Goal: Browse casually

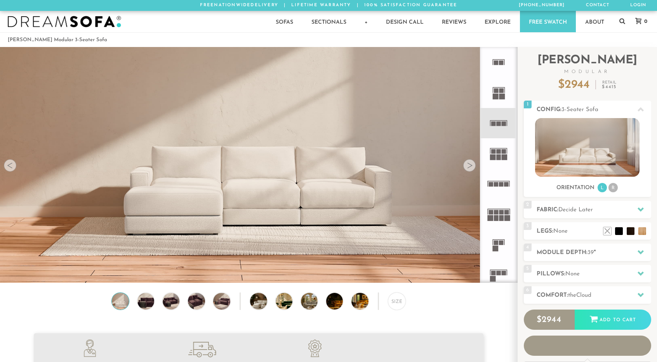
scroll to position [8823, 651]
click at [471, 166] on div at bounding box center [469, 165] width 12 height 12
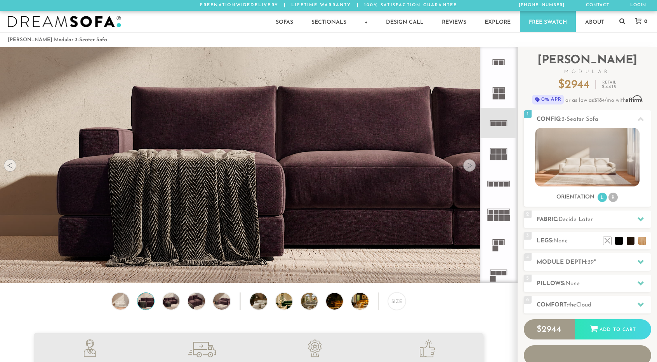
scroll to position [6, 6]
click at [471, 166] on div at bounding box center [469, 165] width 12 height 12
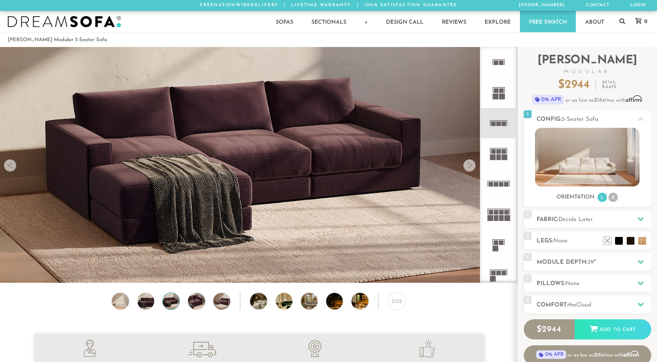
click at [471, 166] on div at bounding box center [469, 165] width 12 height 12
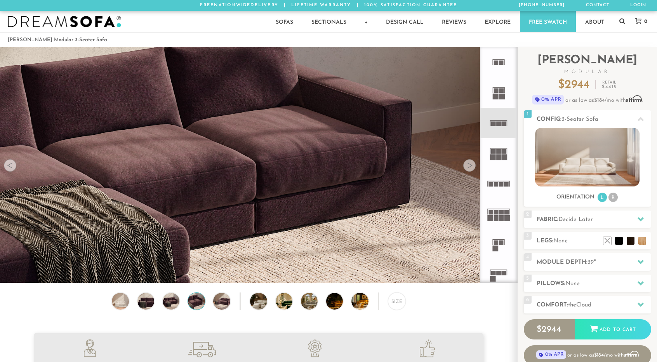
click at [471, 166] on div at bounding box center [469, 165] width 12 height 12
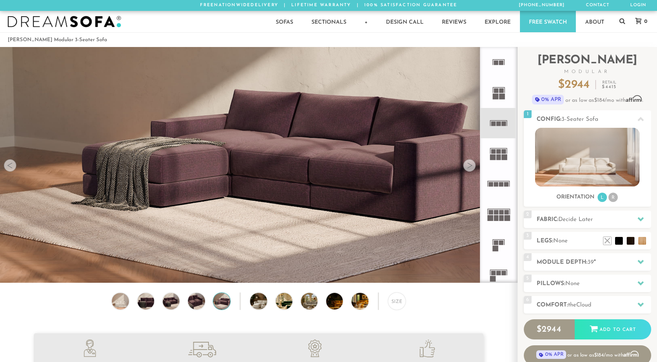
click at [471, 166] on div at bounding box center [469, 165] width 12 height 12
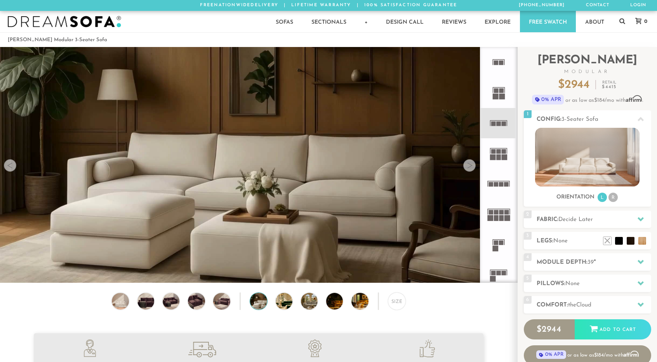
click at [471, 166] on div at bounding box center [469, 165] width 12 height 12
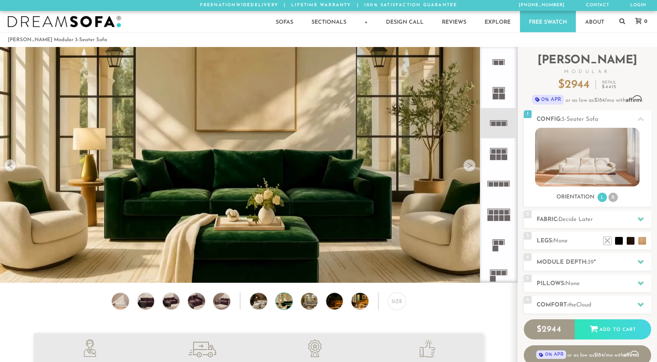
click at [471, 166] on div at bounding box center [469, 165] width 12 height 12
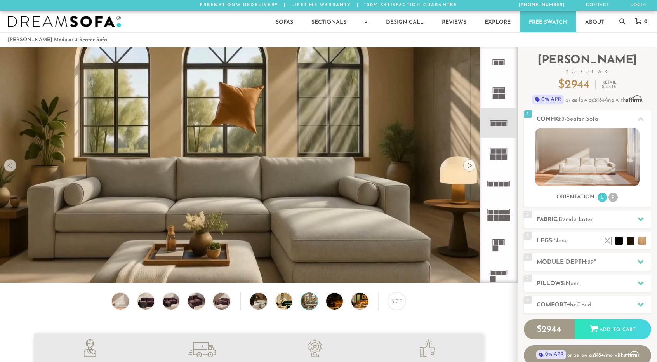
click at [471, 166] on div at bounding box center [469, 165] width 12 height 12
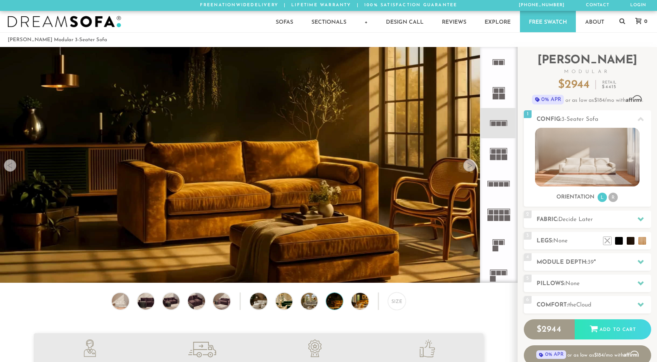
click at [471, 166] on div at bounding box center [469, 165] width 12 height 12
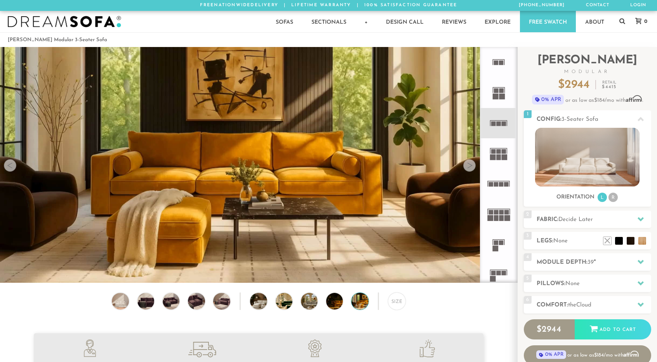
click at [471, 166] on div at bounding box center [469, 165] width 12 height 12
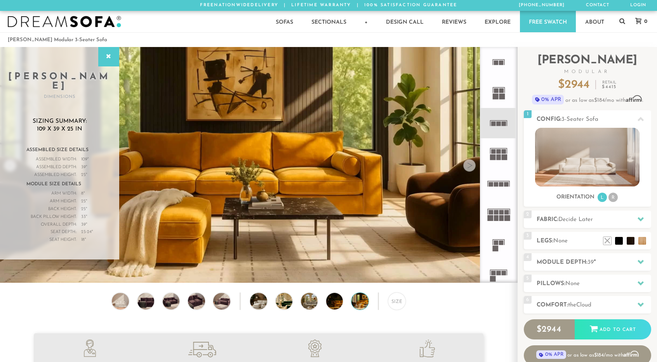
click at [471, 166] on div at bounding box center [469, 165] width 12 height 12
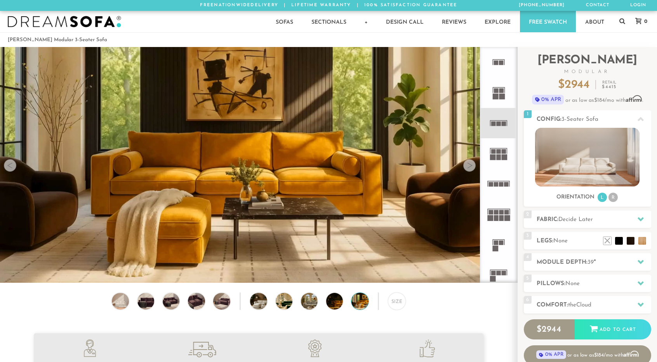
click at [471, 166] on div at bounding box center [469, 165] width 12 height 12
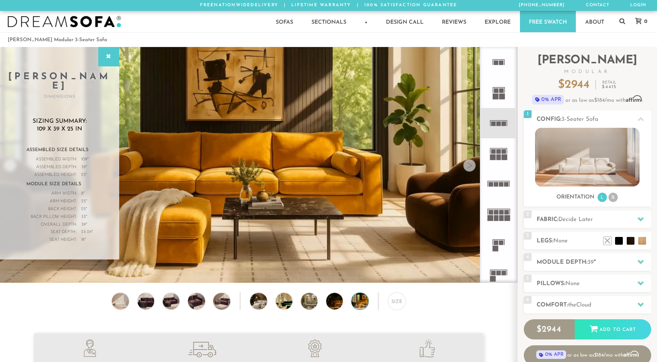
click at [471, 166] on div at bounding box center [469, 165] width 12 height 12
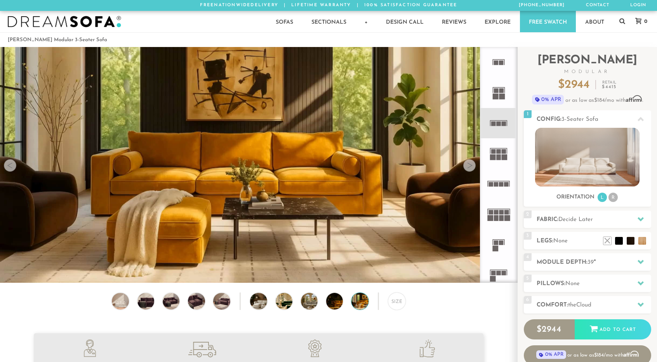
click at [470, 166] on div at bounding box center [469, 165] width 12 height 12
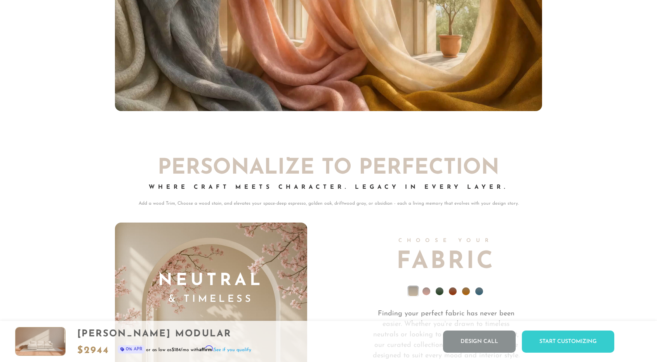
scroll to position [5362, 0]
